Goal: Task Accomplishment & Management: Manage account settings

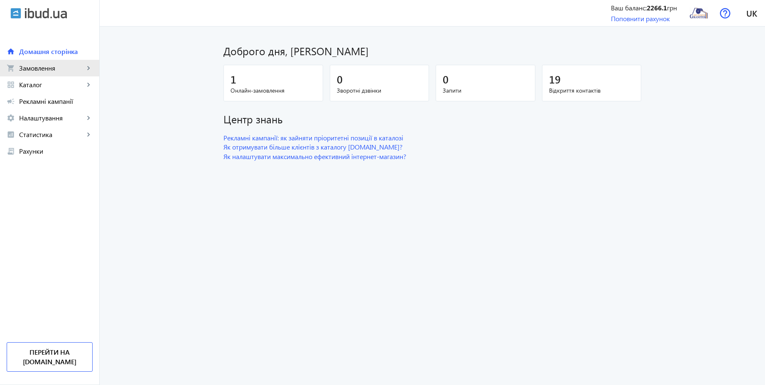
click at [35, 64] on span "Замовлення" at bounding box center [51, 68] width 65 height 8
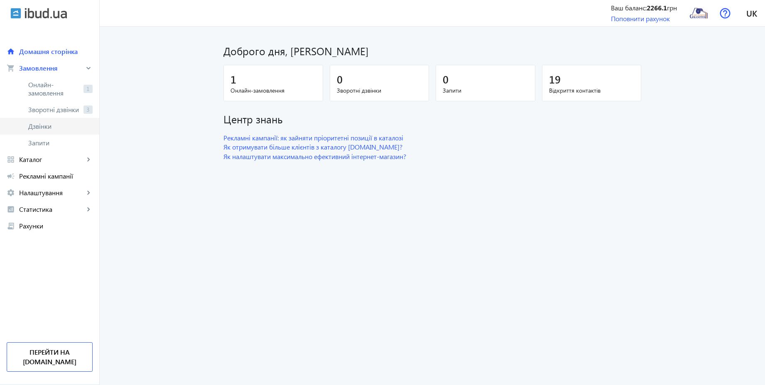
click at [52, 129] on span "Дзвінки" at bounding box center [60, 126] width 64 height 8
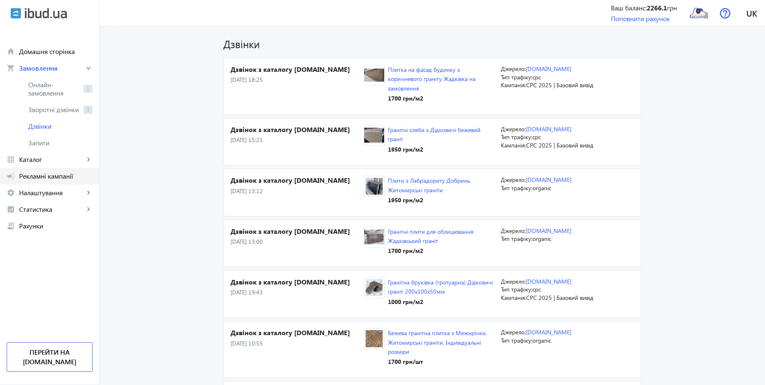
click at [63, 177] on span "Рекламні кампанії" at bounding box center [56, 176] width 74 height 8
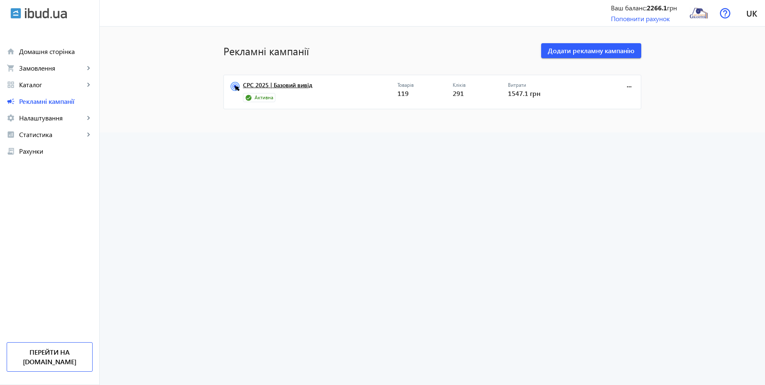
click at [267, 87] on link "CPC 2025 | Базовий вивід" at bounding box center [320, 88] width 155 height 12
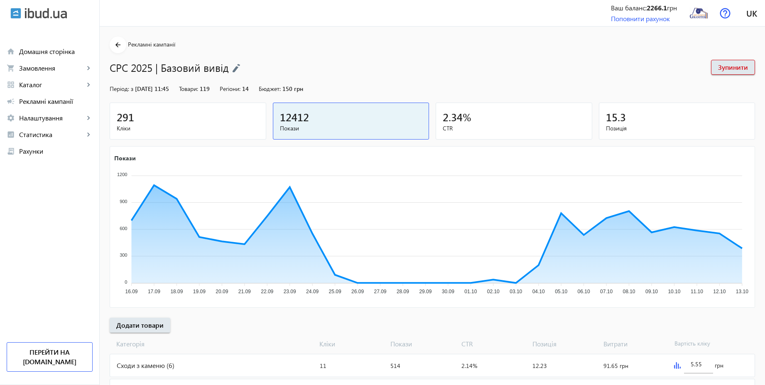
click at [190, 120] on div "291" at bounding box center [188, 117] width 143 height 15
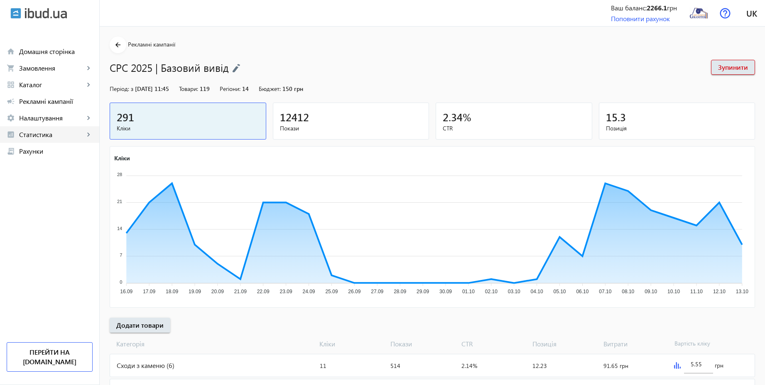
click at [32, 136] on span "Статистика" at bounding box center [51, 134] width 65 height 8
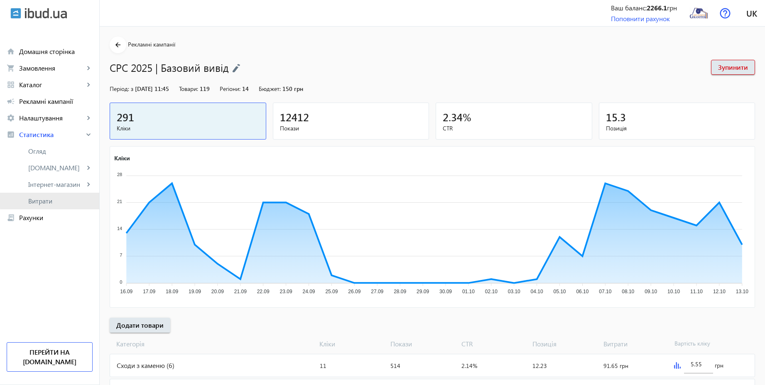
click at [50, 199] on span "Витрати" at bounding box center [60, 201] width 64 height 8
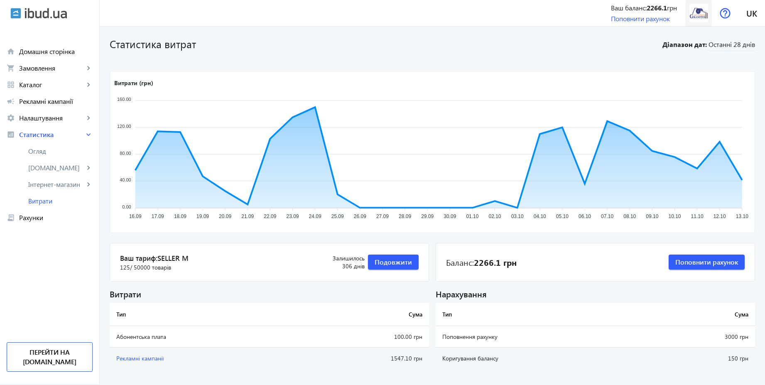
click at [691, 18] on img at bounding box center [699, 13] width 19 height 19
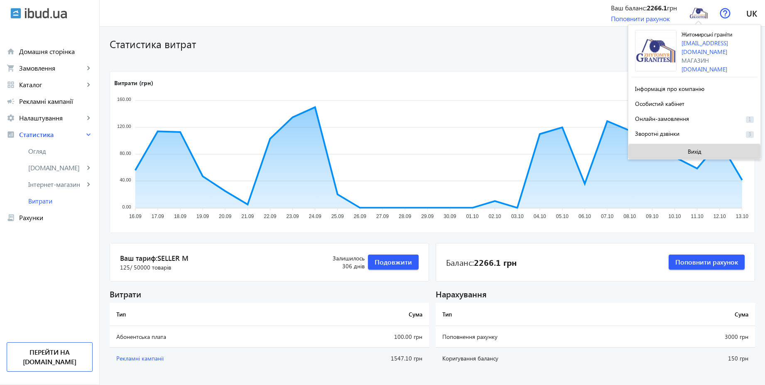
click at [681, 149] on span at bounding box center [695, 152] width 132 height 20
